Goal: Find contact information: Find contact information

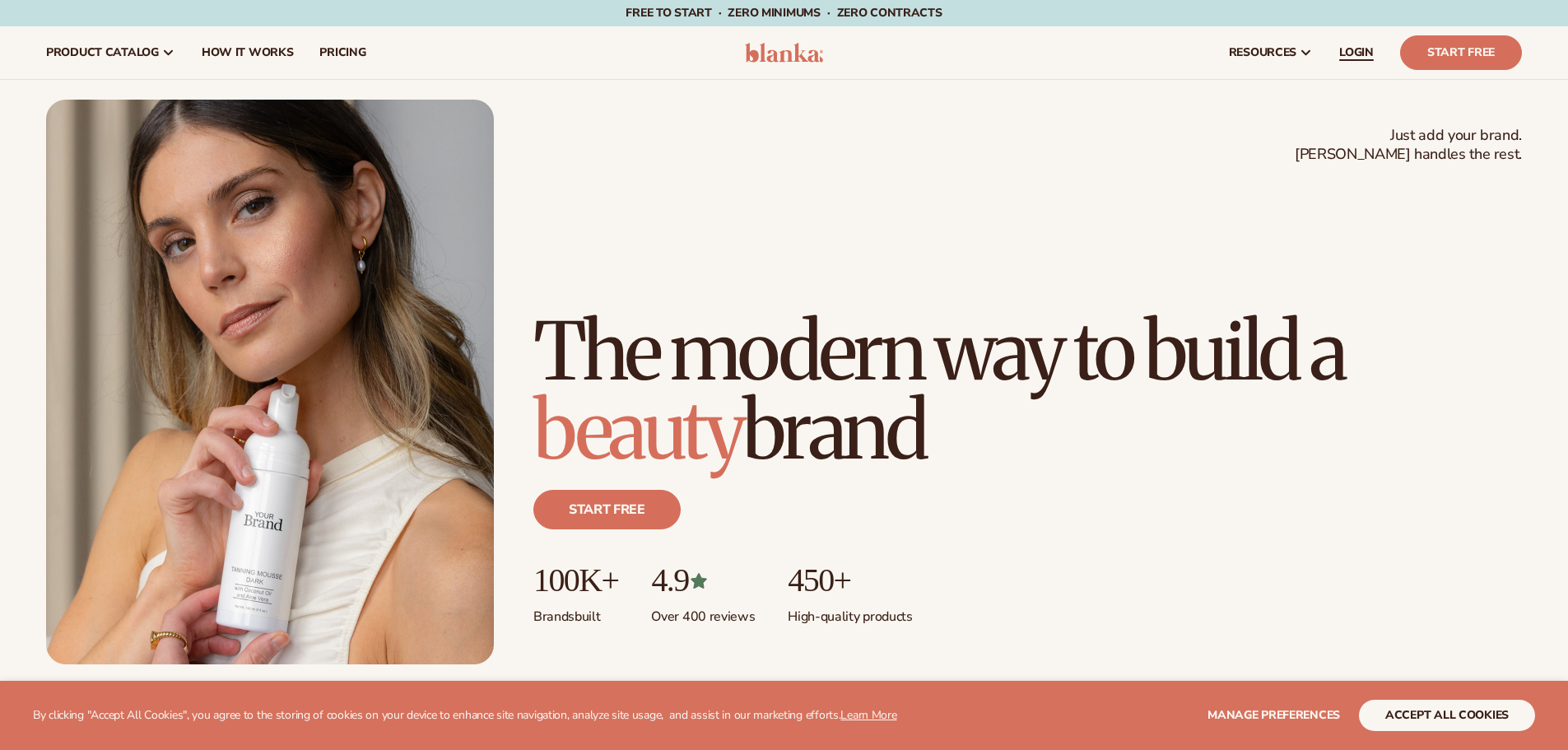
click at [1362, 44] on link "LOGIN" at bounding box center [1356, 53] width 61 height 53
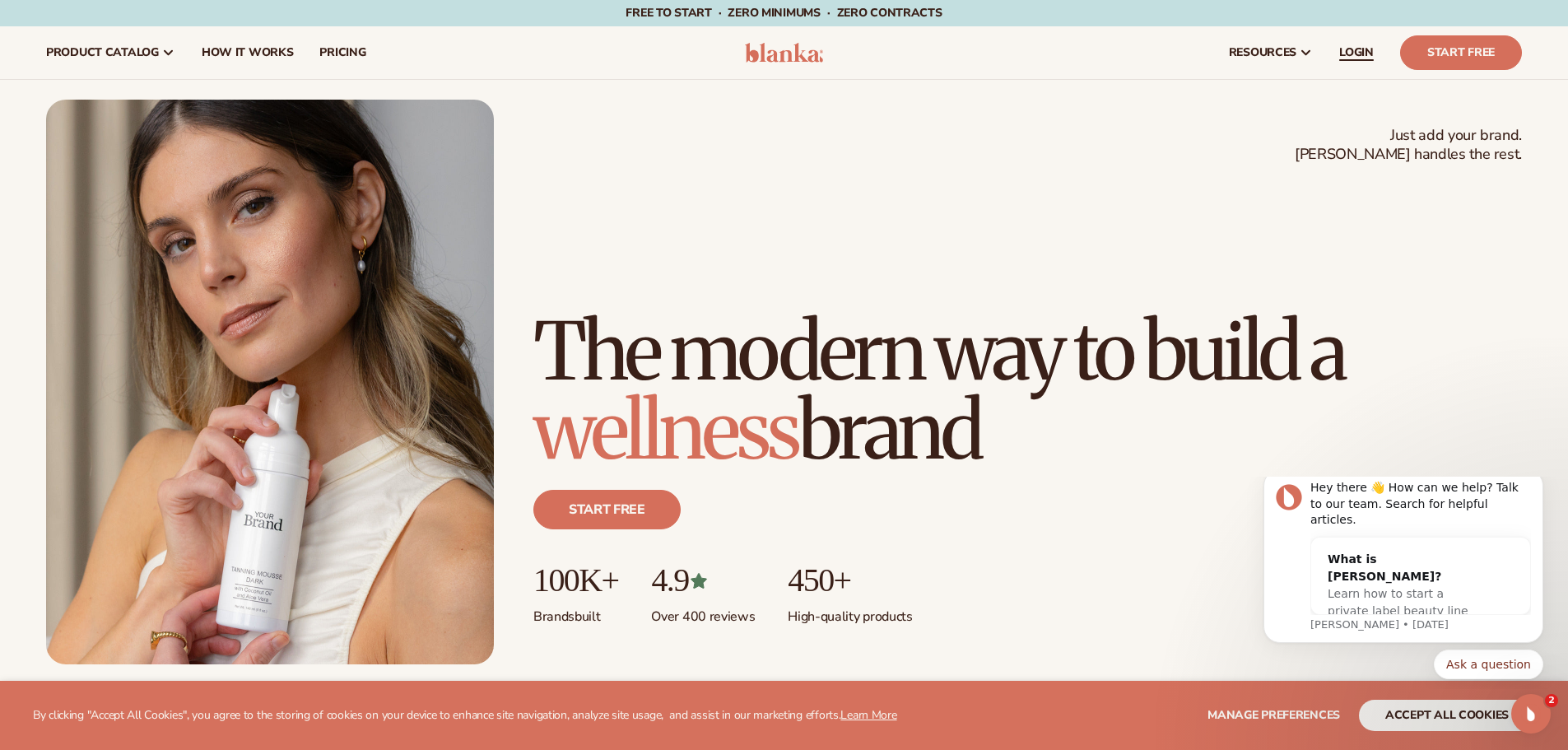
click at [1361, 52] on span "LOGIN" at bounding box center [1356, 52] width 34 height 13
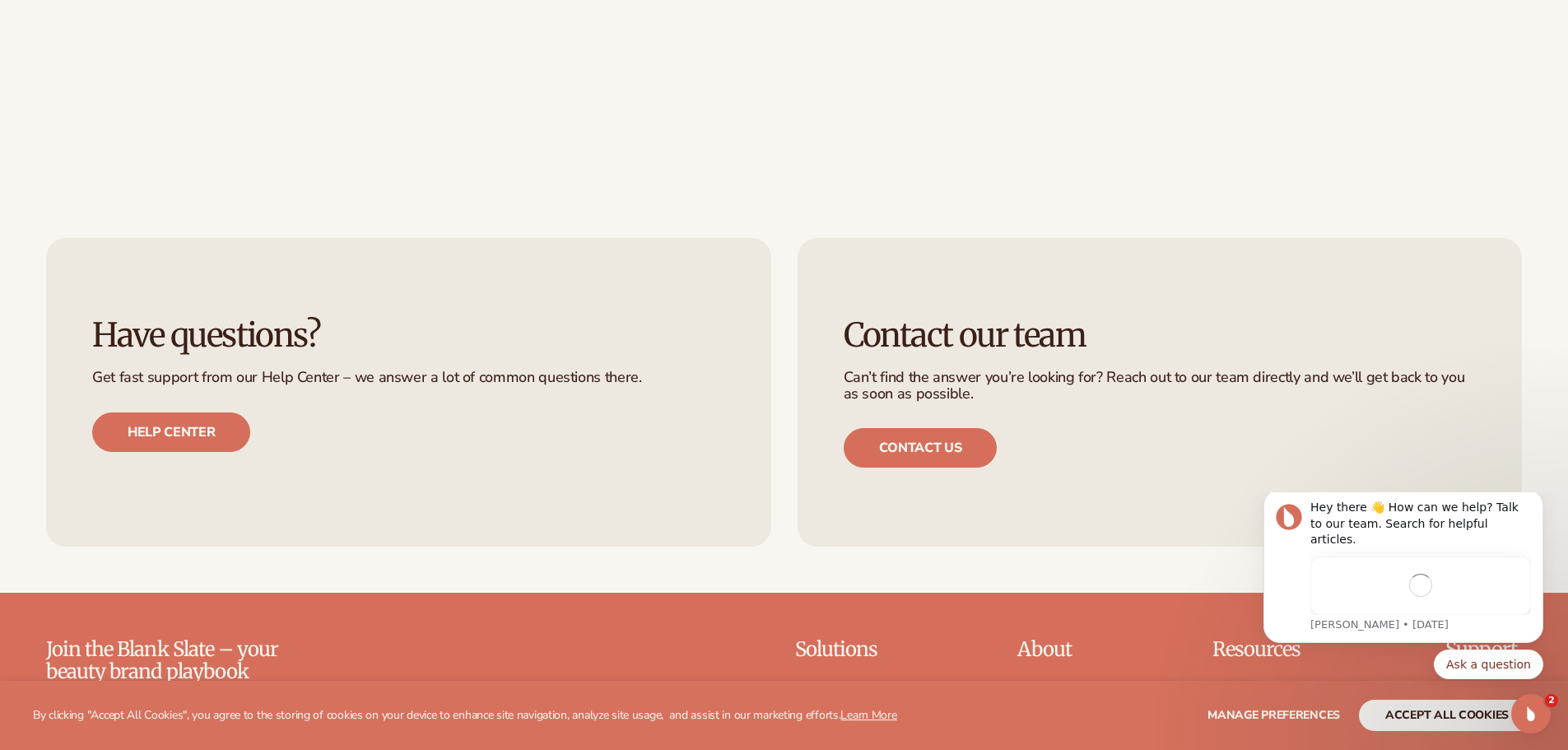
scroll to position [905, 0]
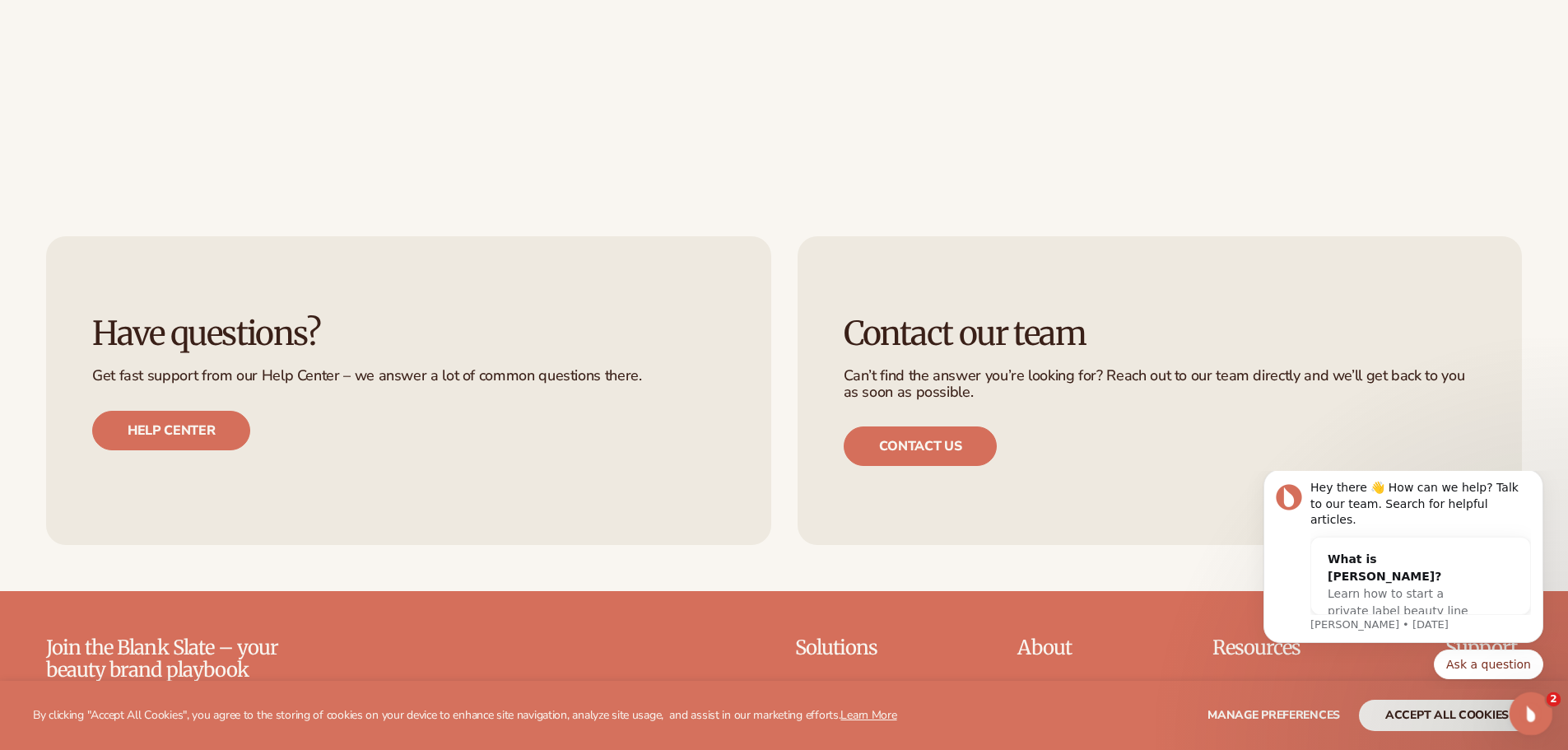
click at [1529, 710] on icon "Open Intercom Messenger" at bounding box center [1528, 711] width 27 height 27
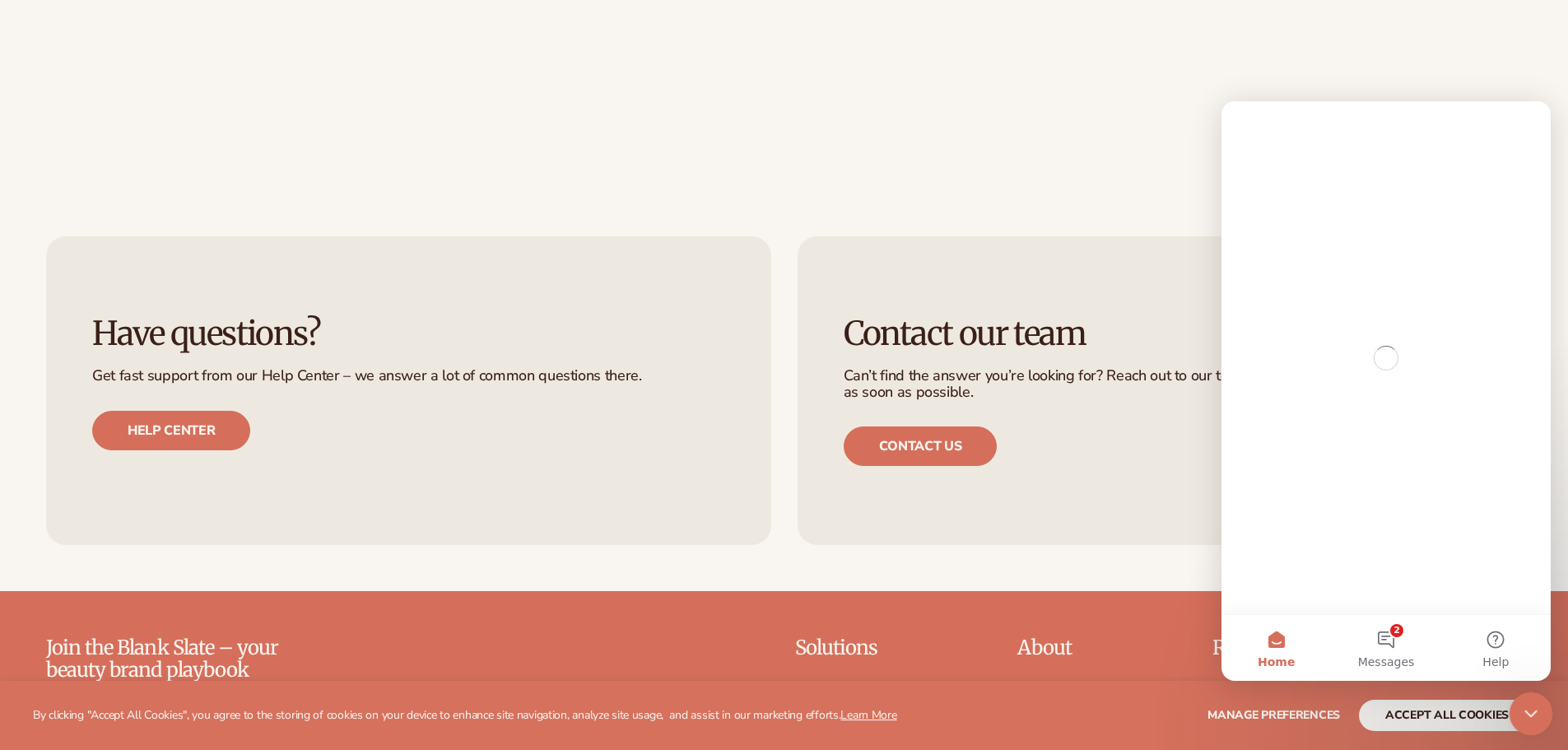
scroll to position [0, 0]
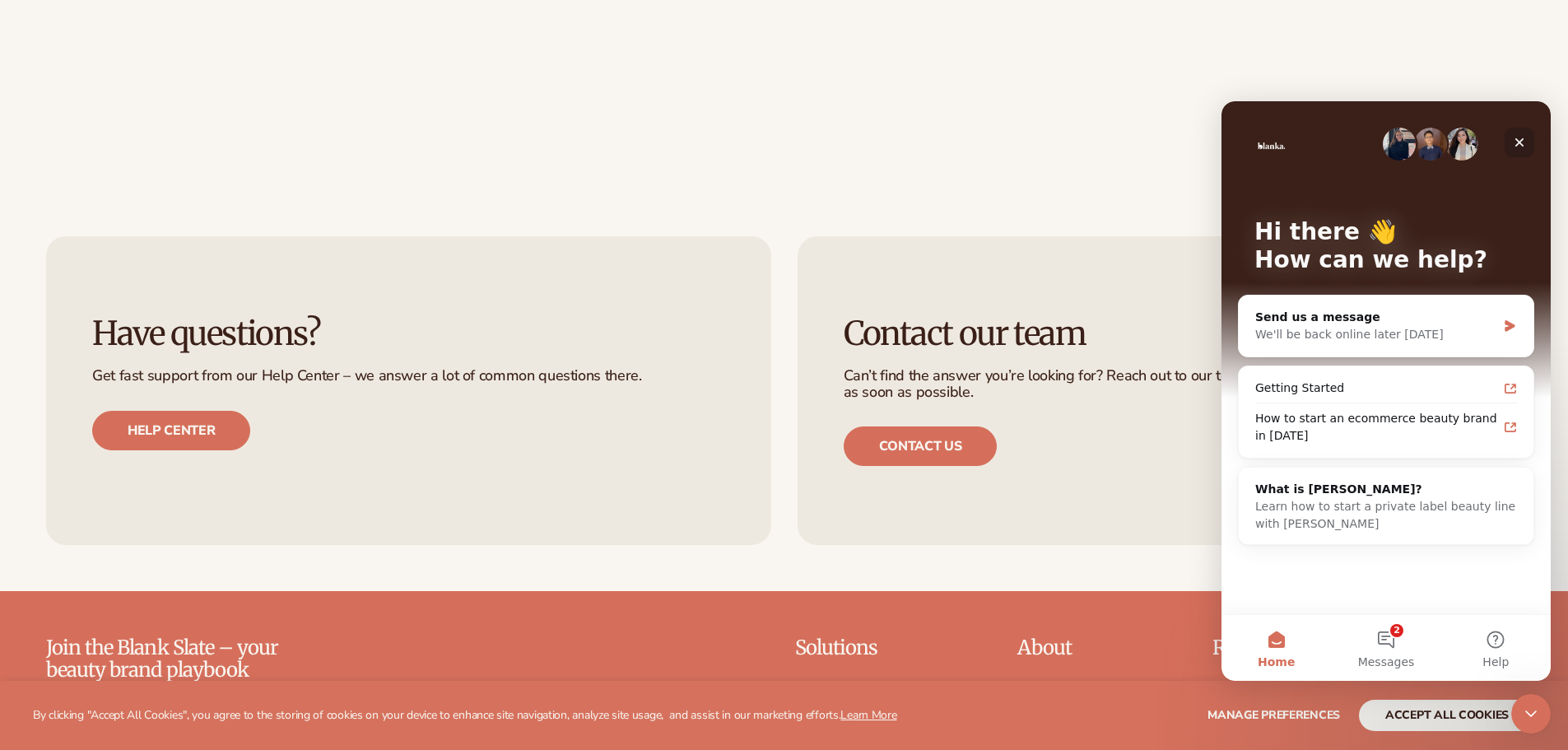
click at [1520, 141] on icon "Close" at bounding box center [1520, 142] width 9 height 9
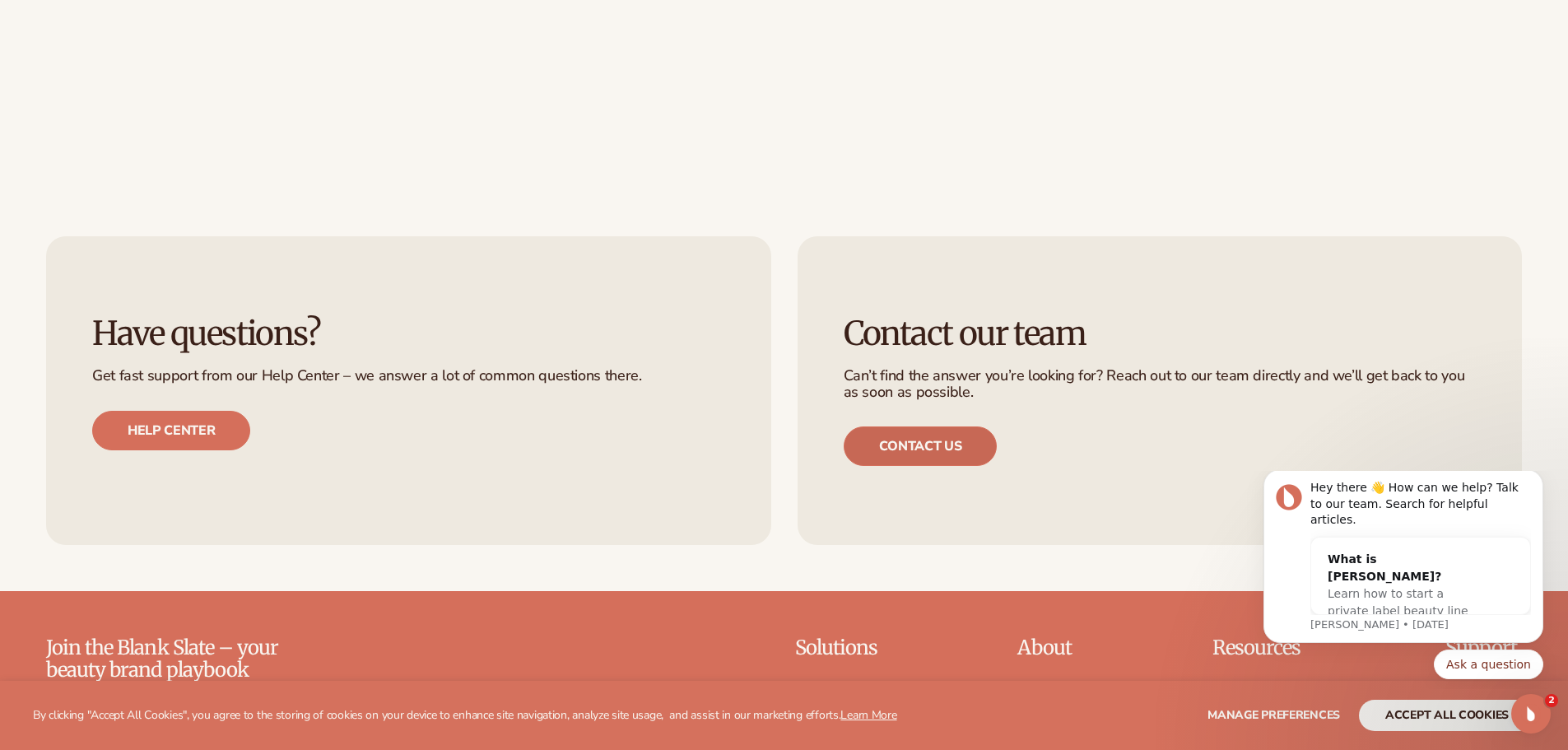
click at [918, 451] on link "Contact us" at bounding box center [921, 445] width 154 height 40
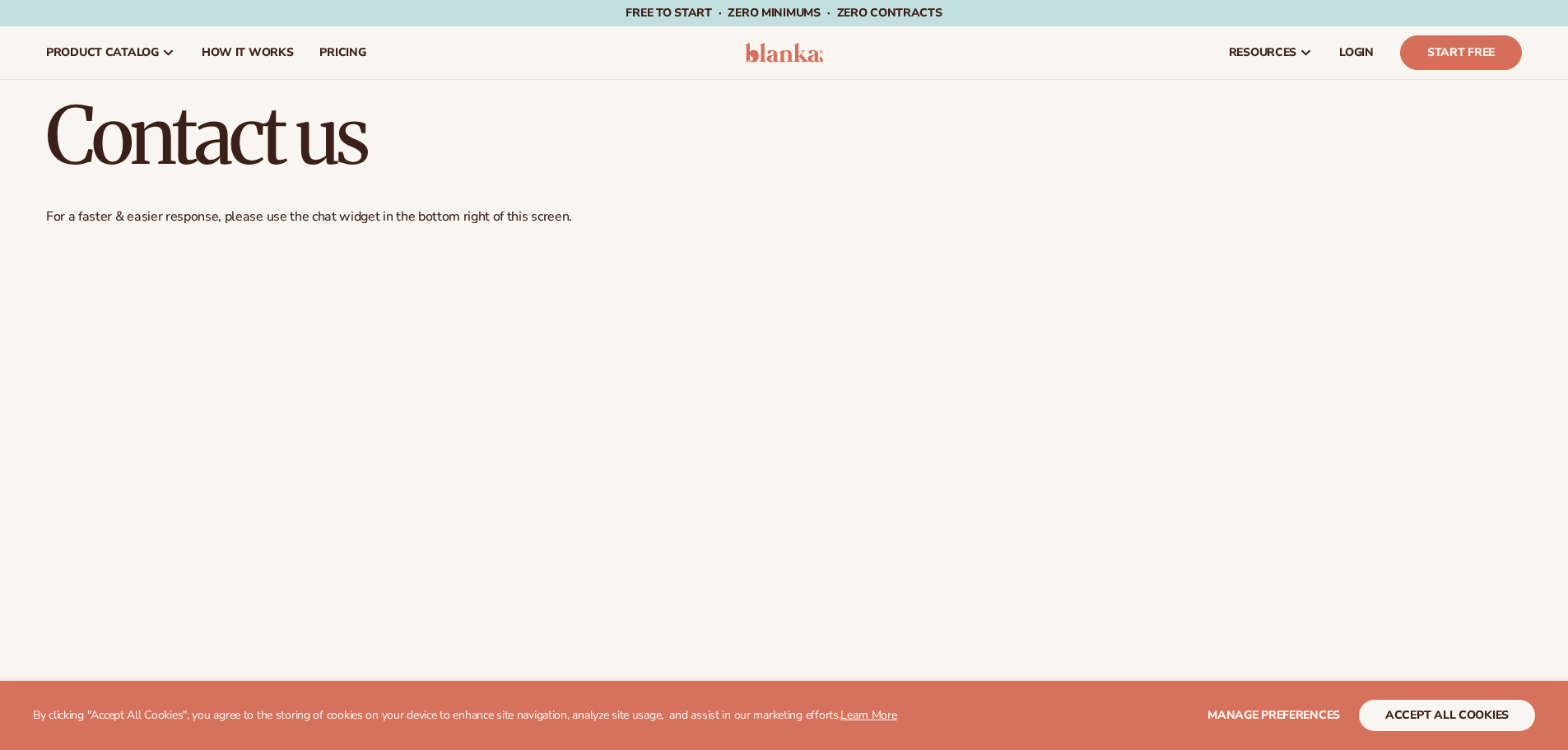
scroll to position [1318, 0]
